Goal: Task Accomplishment & Management: Use online tool/utility

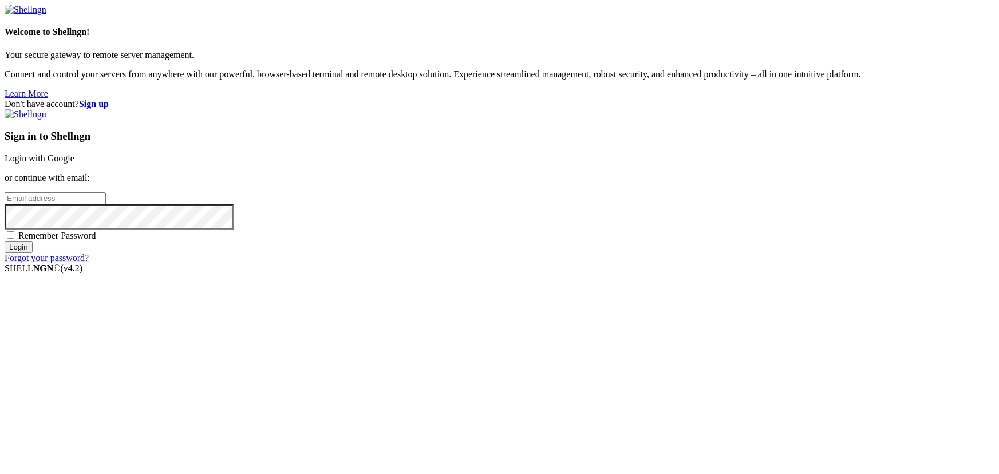
click at [106, 204] on input "email" at bounding box center [55, 198] width 101 height 12
type input "[EMAIL_ADDRESS][DOMAIN_NAME]"
click at [33, 253] on input "Login" at bounding box center [19, 247] width 28 height 12
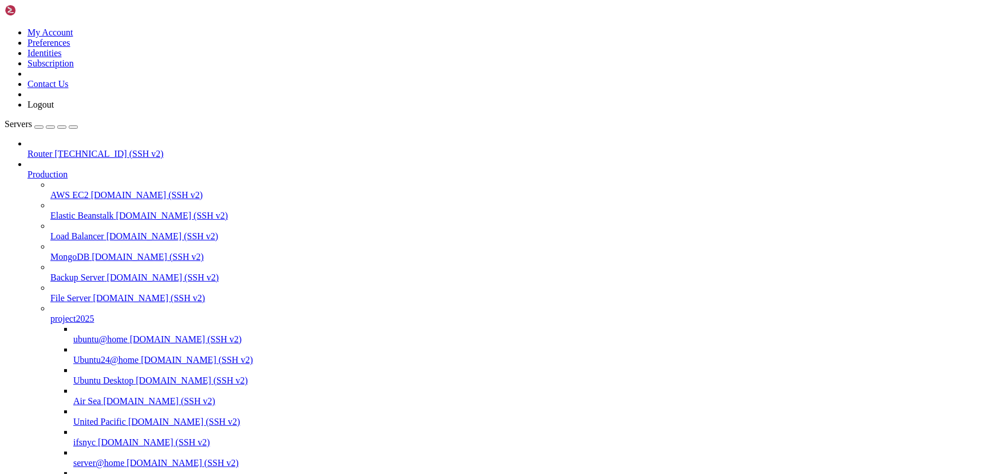
drag, startPoint x: 143, startPoint y: 278, endPoint x: 205, endPoint y: 274, distance: 63.1
click at [103, 396] on span "[DOMAIN_NAME] (SSH v2)" at bounding box center [159, 401] width 112 height 10
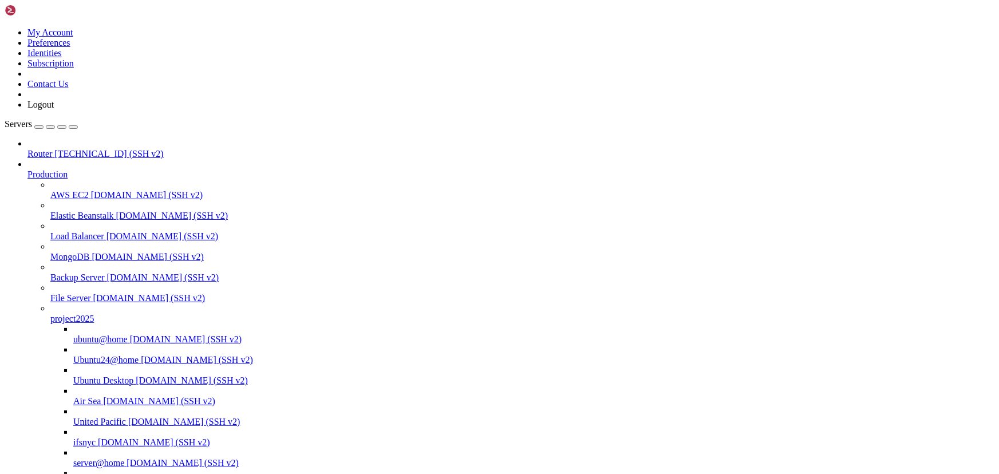
scroll to position [0, 0]
click at [136, 375] on span "[DOMAIN_NAME] (SSH v2)" at bounding box center [192, 380] width 112 height 10
click at [141, 355] on span "[DOMAIN_NAME] (SSH v2)" at bounding box center [197, 360] width 112 height 10
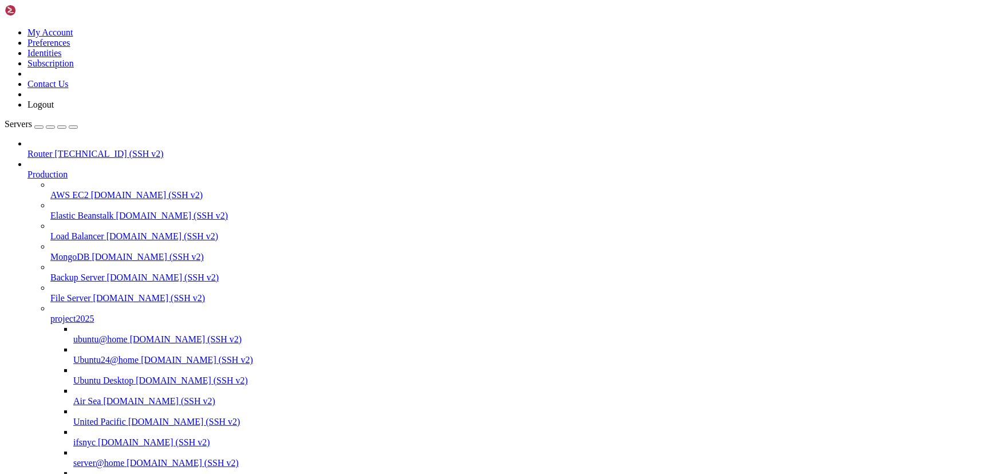
click at [130, 334] on span "[DOMAIN_NAME] (SSH v2)" at bounding box center [186, 339] width 112 height 10
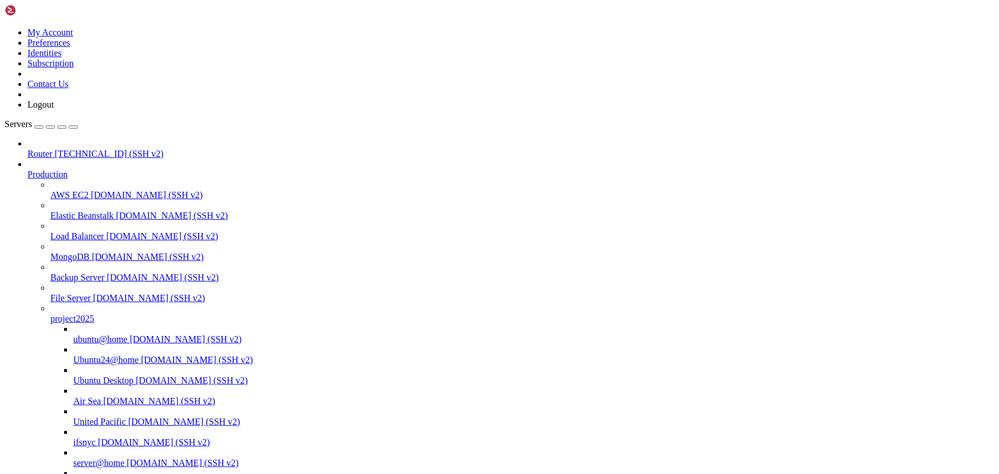
scroll to position [448, 0]
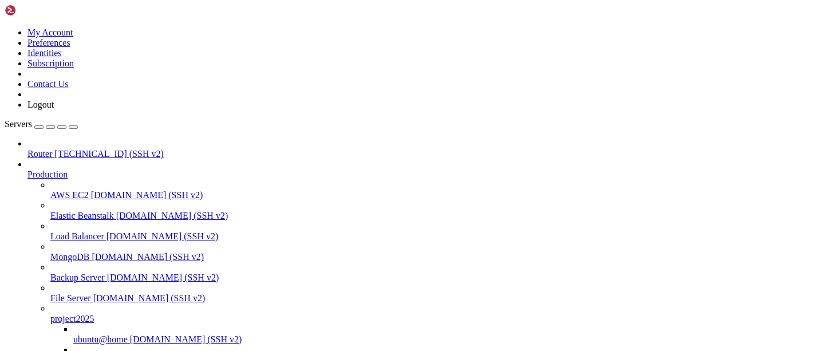
scroll to position [3221, 0]
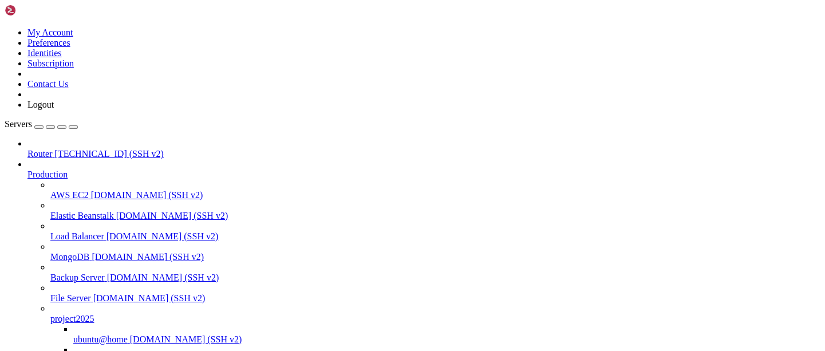
scroll to position [2868, 0]
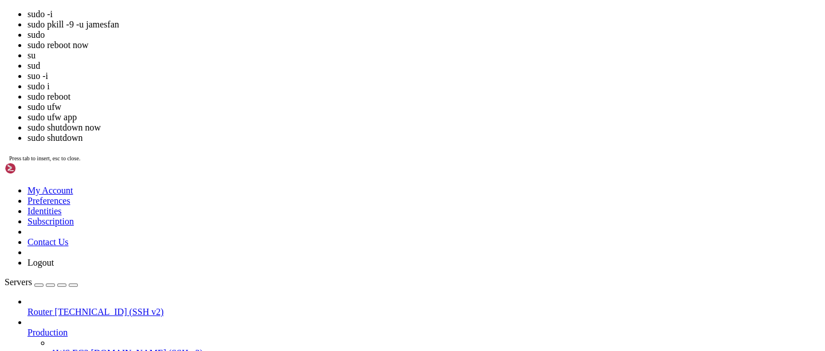
scroll to position [32, 0]
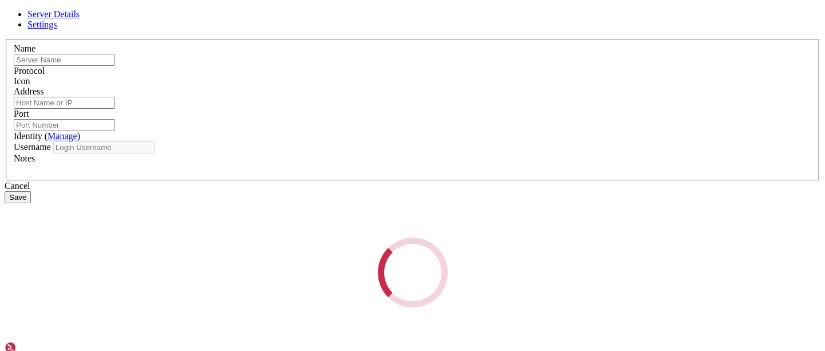
type input "Ubuntu24@home"
type input "[DOMAIN_NAME]"
type input "23"
type input "jamesfan"
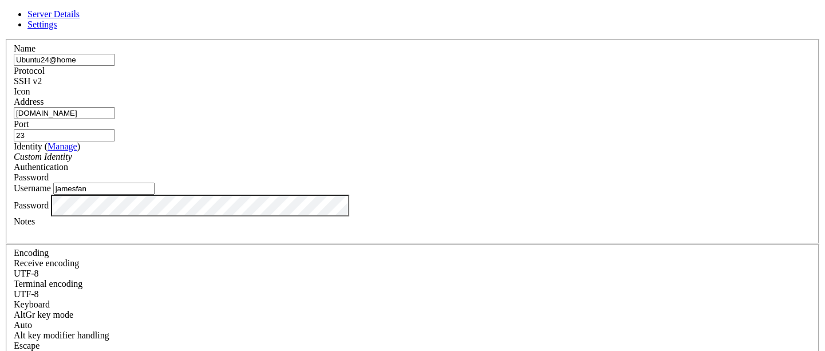
drag, startPoint x: 489, startPoint y: 317, endPoint x: 282, endPoint y: 287, distance: 208.7
